Goal: Navigation & Orientation: Find specific page/section

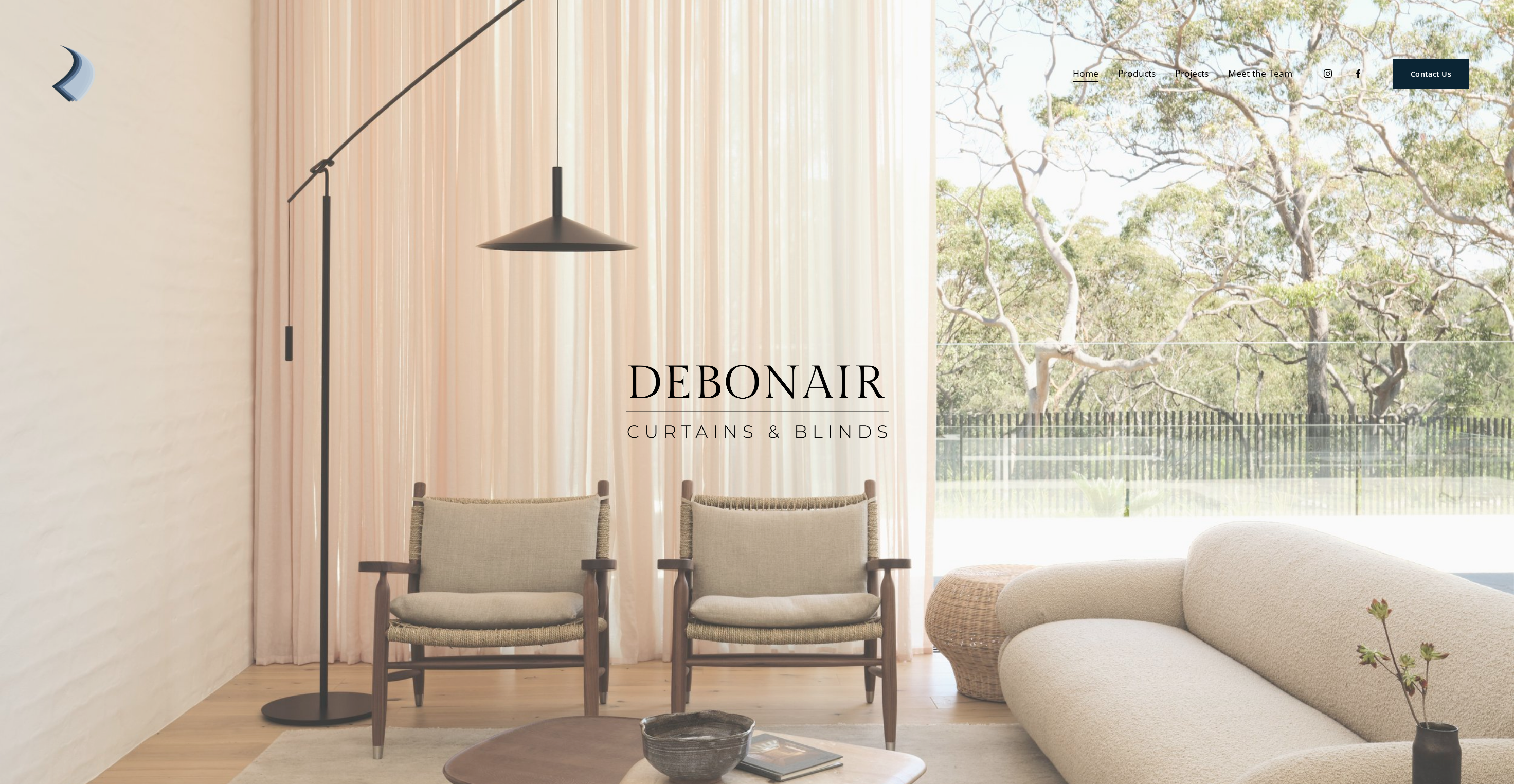
click at [1252, 74] on link "Meet the Team" at bounding box center [1259, 74] width 64 height 18
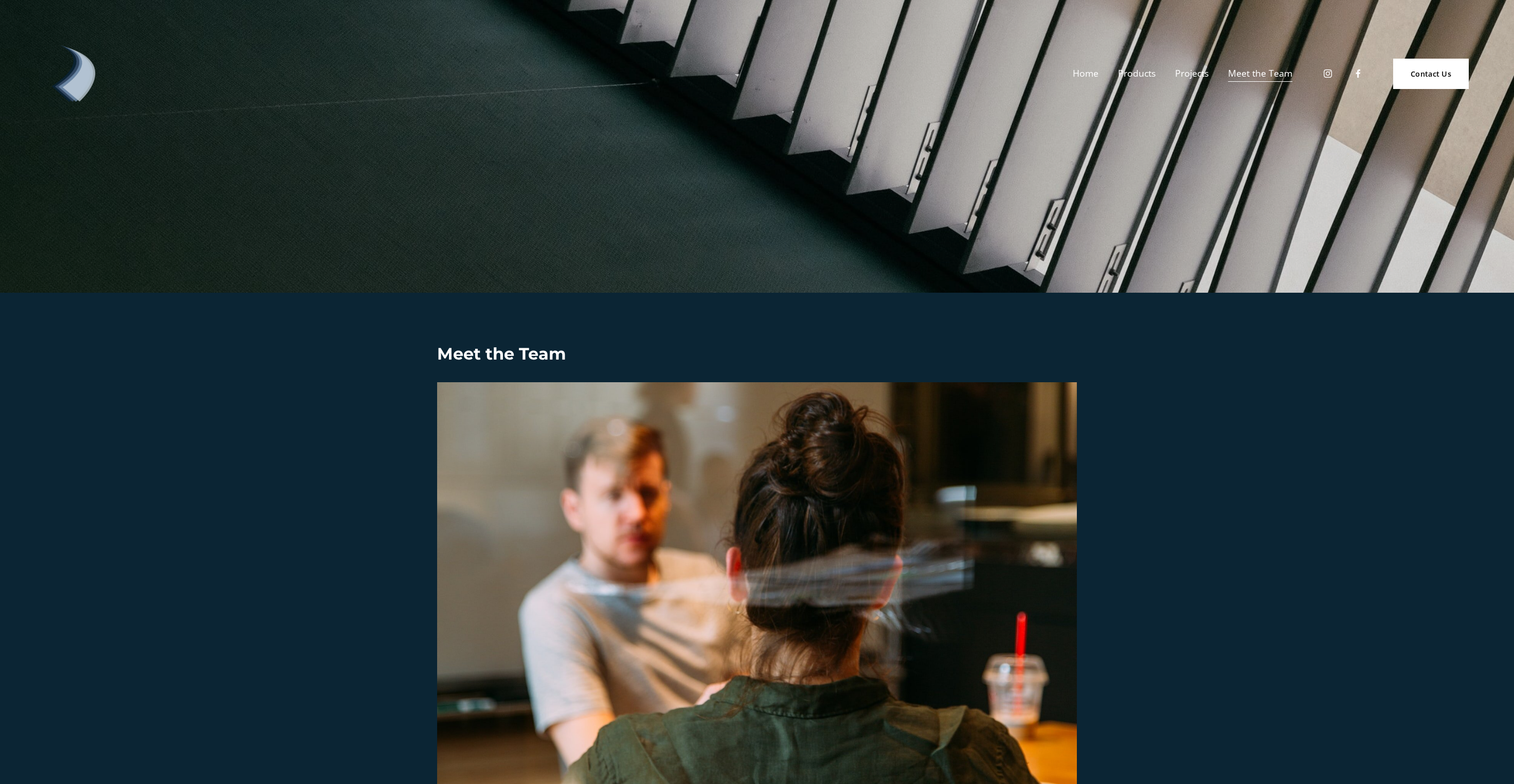
click at [1192, 76] on link "Projects" at bounding box center [1192, 74] width 34 height 18
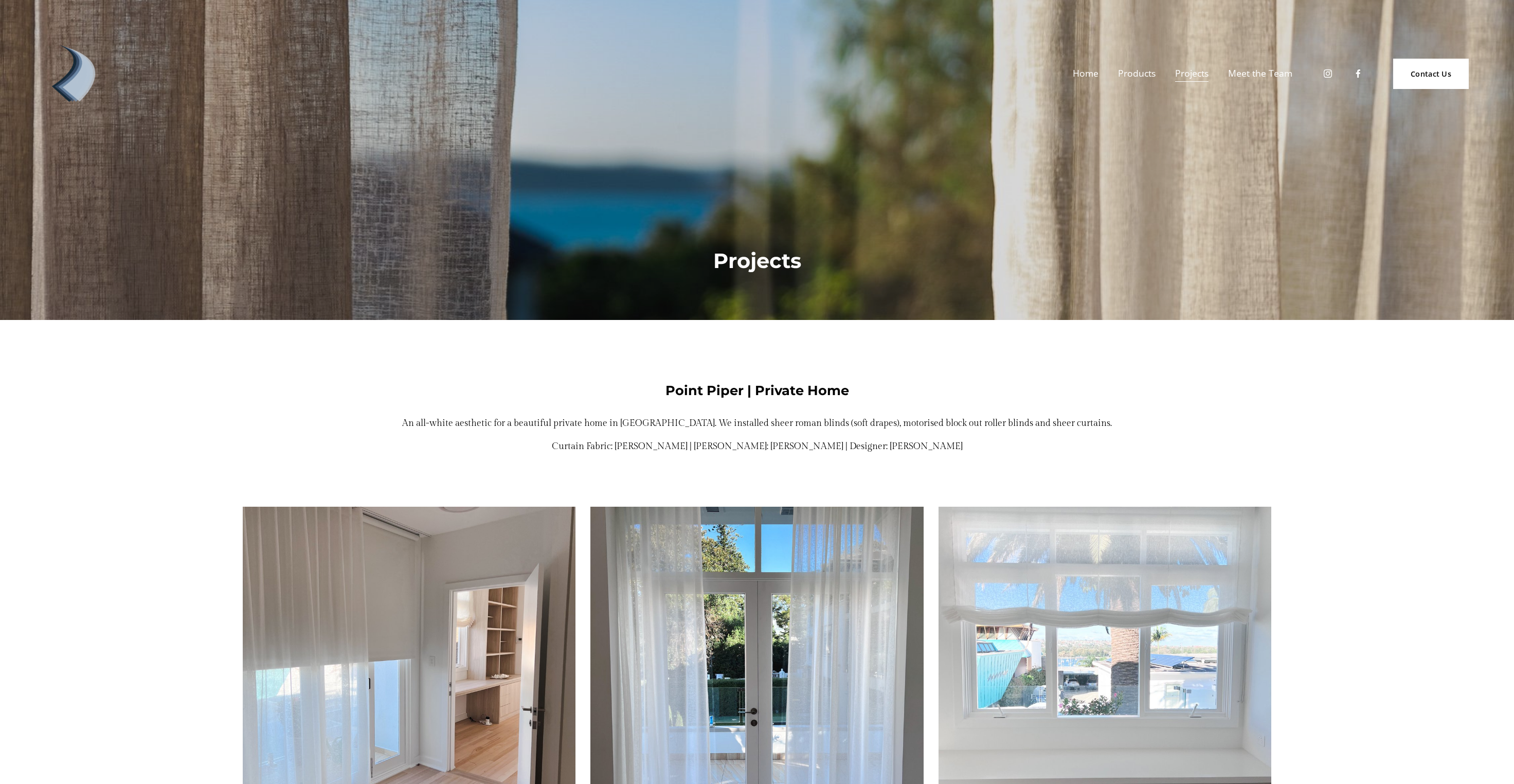
click at [0, 0] on span "Blinds" at bounding box center [0, 0] width 0 height 0
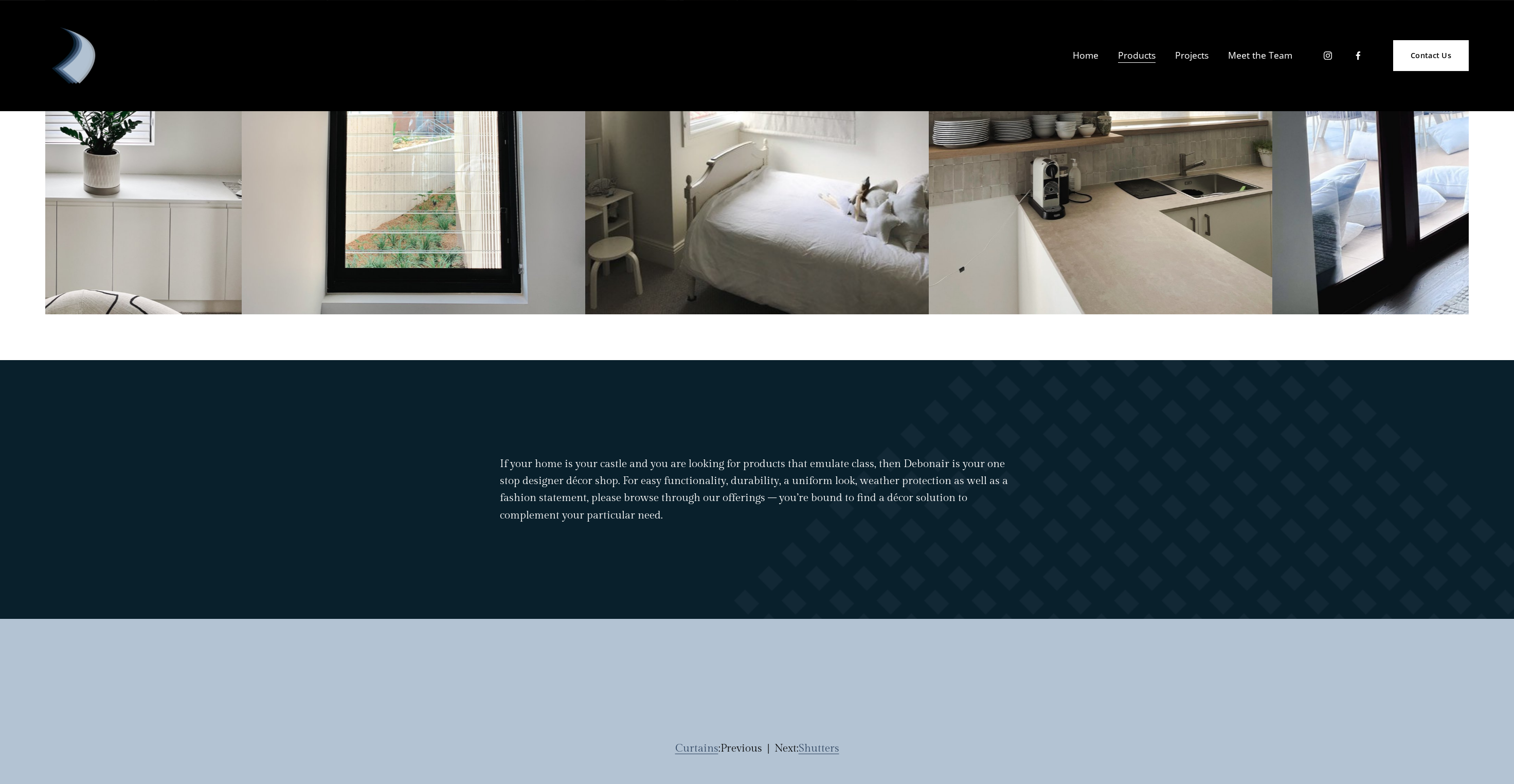
scroll to position [830, 0]
